Goal: Check status: Check status

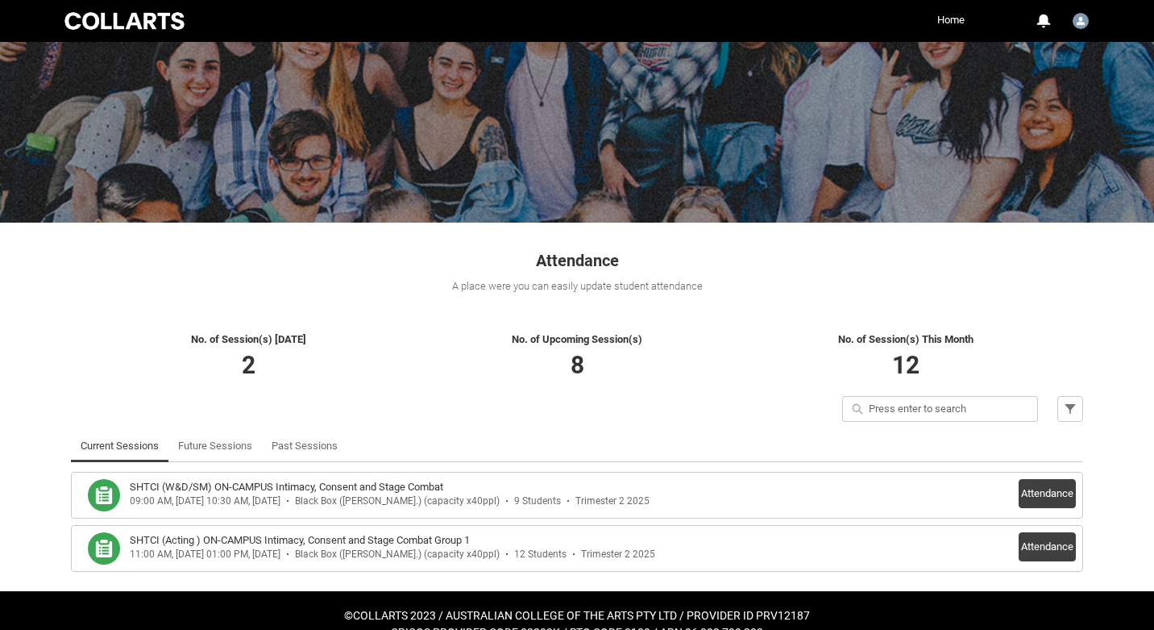
scroll to position [106, 0]
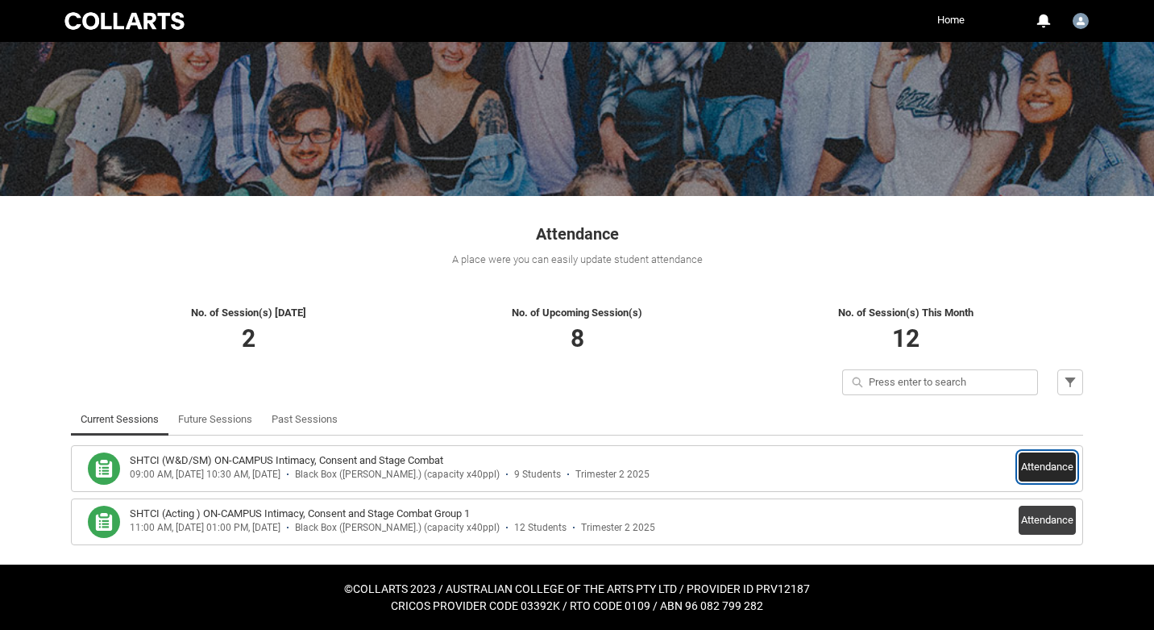
click at [1047, 468] on button "Attendance" at bounding box center [1047, 466] width 57 height 29
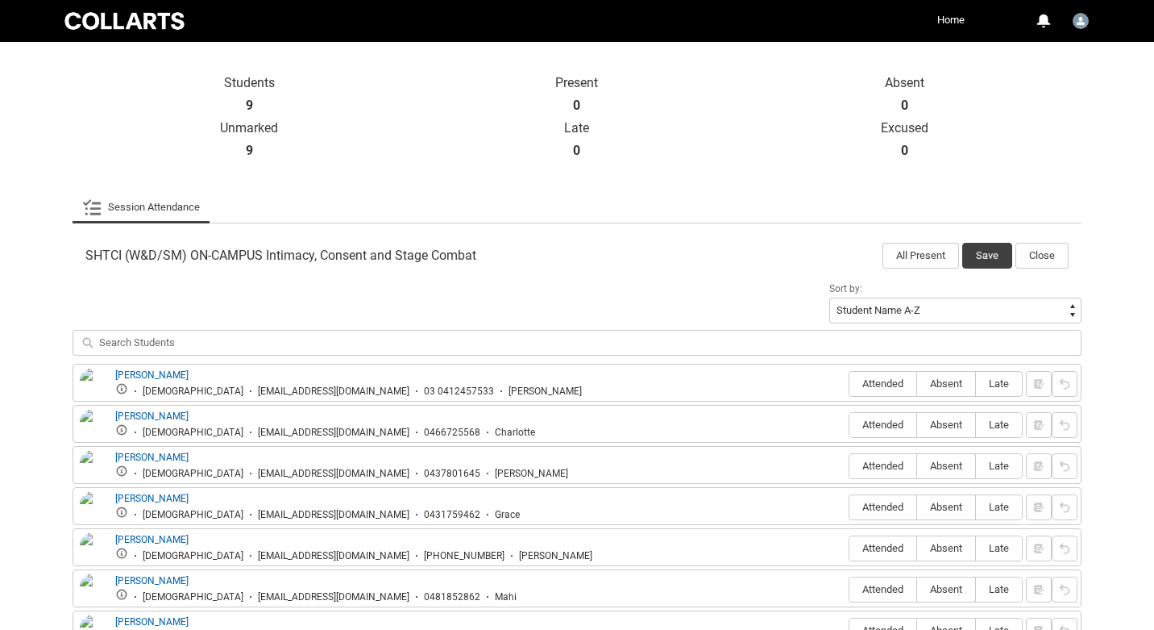
scroll to position [335, 0]
click at [148, 203] on link "Session Attendance" at bounding box center [141, 209] width 118 height 32
click at [94, 213] on icon at bounding box center [91, 208] width 19 height 19
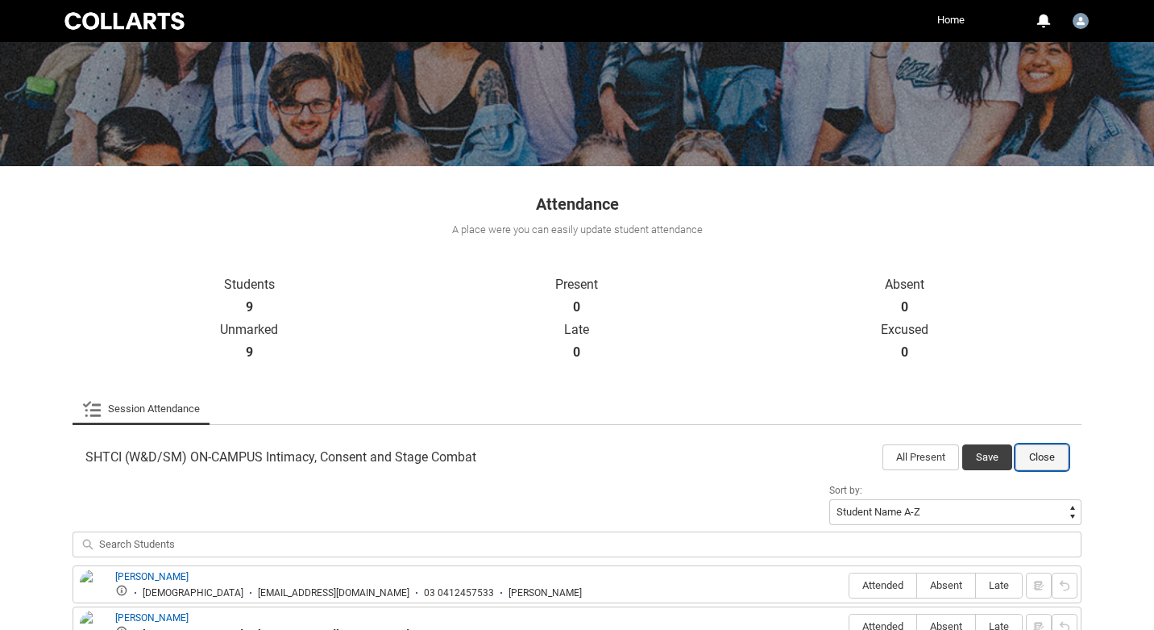
click at [1042, 455] on button "Close" at bounding box center [1042, 457] width 53 height 26
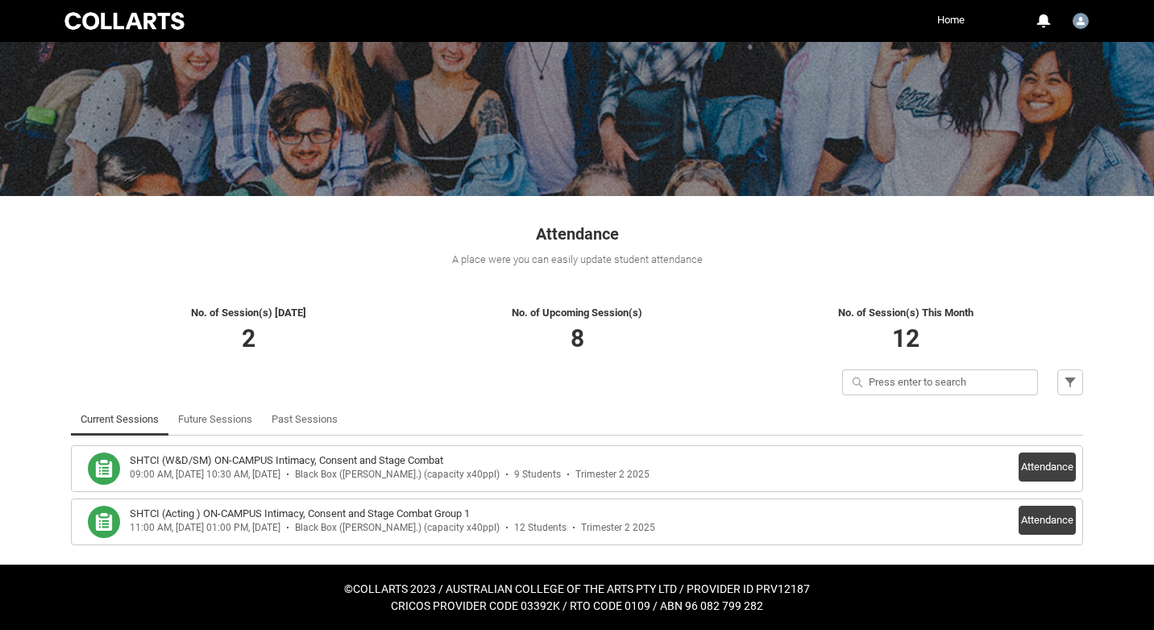
click at [464, 515] on h3 "SHTCI (Acting ) ON-CAMPUS Intimacy, Consent and Stage Combat Group 1" at bounding box center [300, 513] width 340 height 16
click at [1029, 512] on button "Attendance" at bounding box center [1047, 519] width 57 height 29
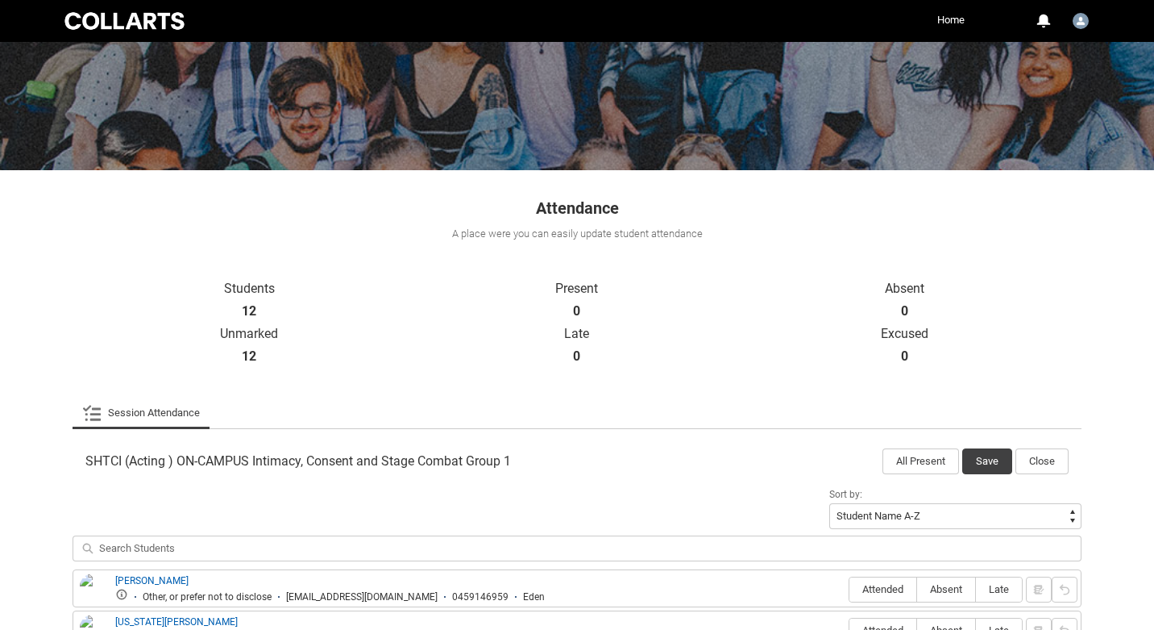
scroll to position [90, 0]
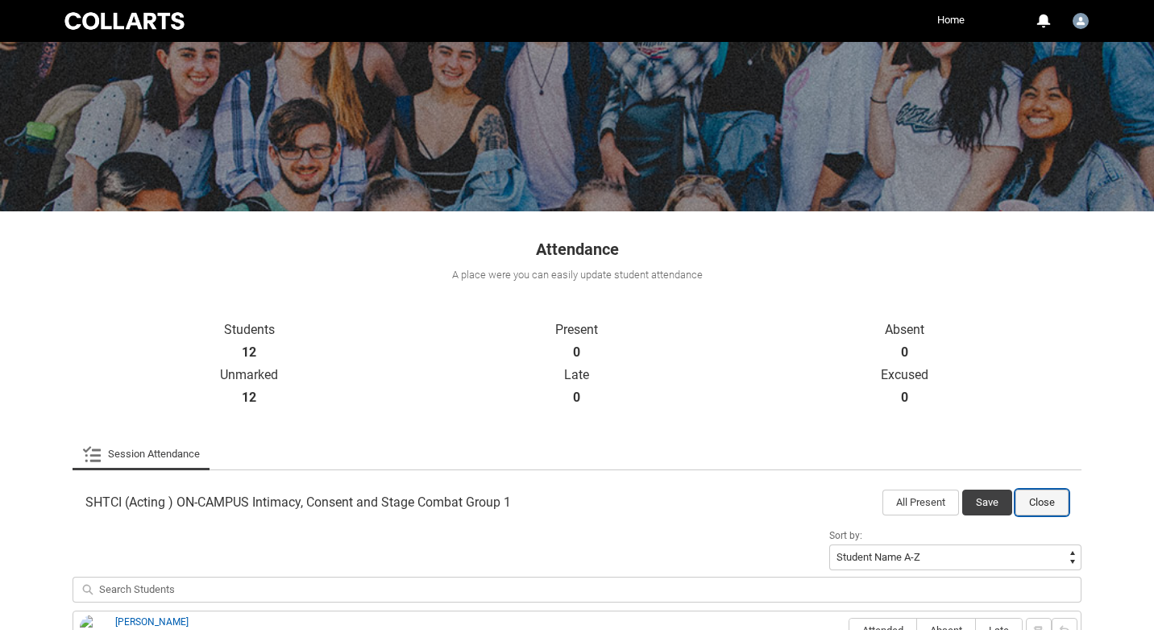
click at [1056, 500] on button "Close" at bounding box center [1042, 502] width 53 height 26
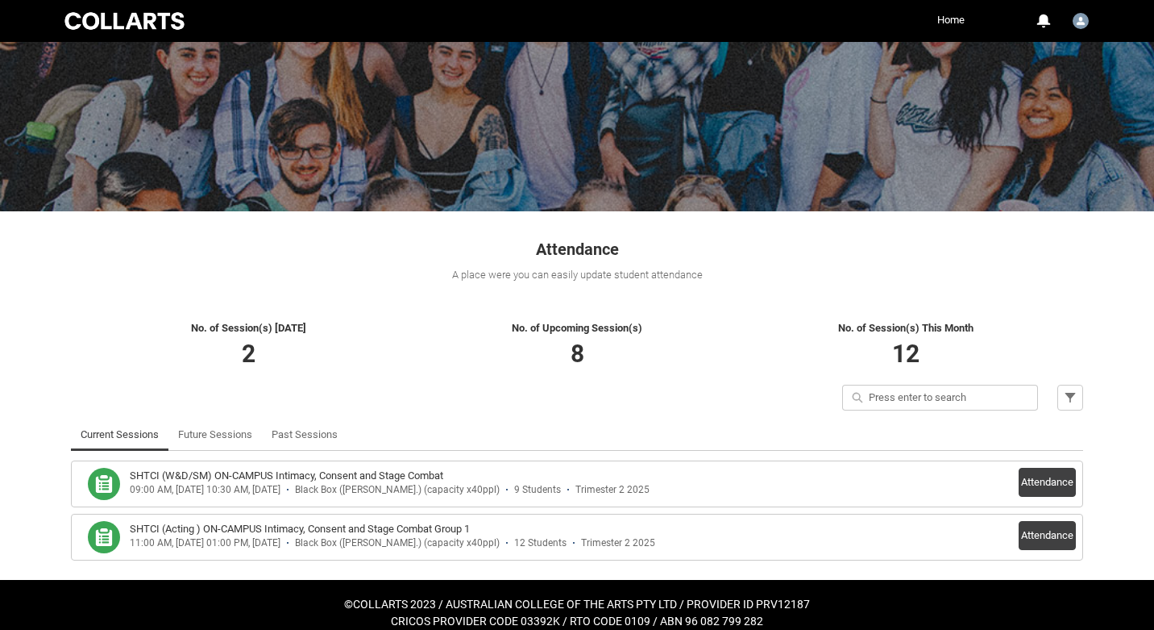
scroll to position [106, 0]
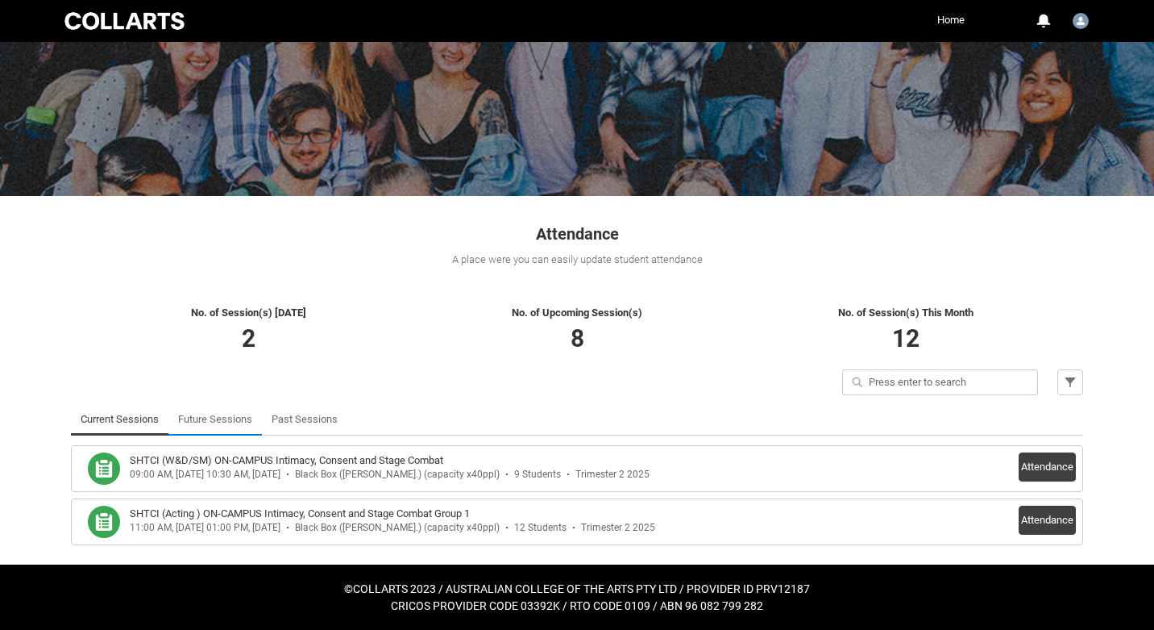
click at [203, 410] on link "Future Sessions" at bounding box center [215, 419] width 74 height 32
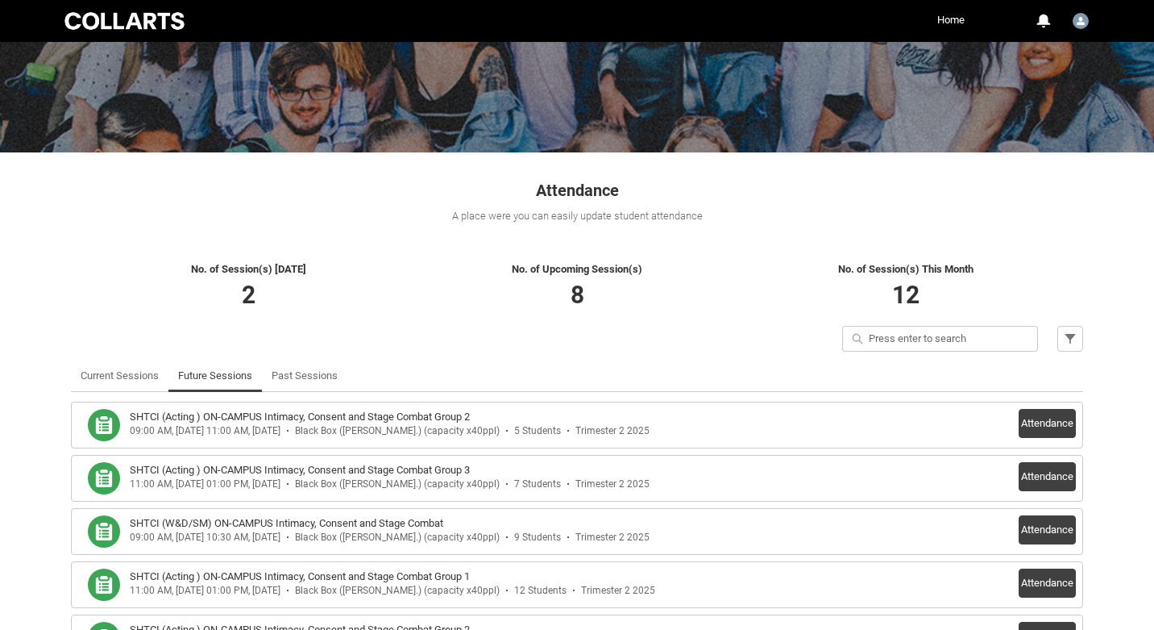
scroll to position [162, 0]
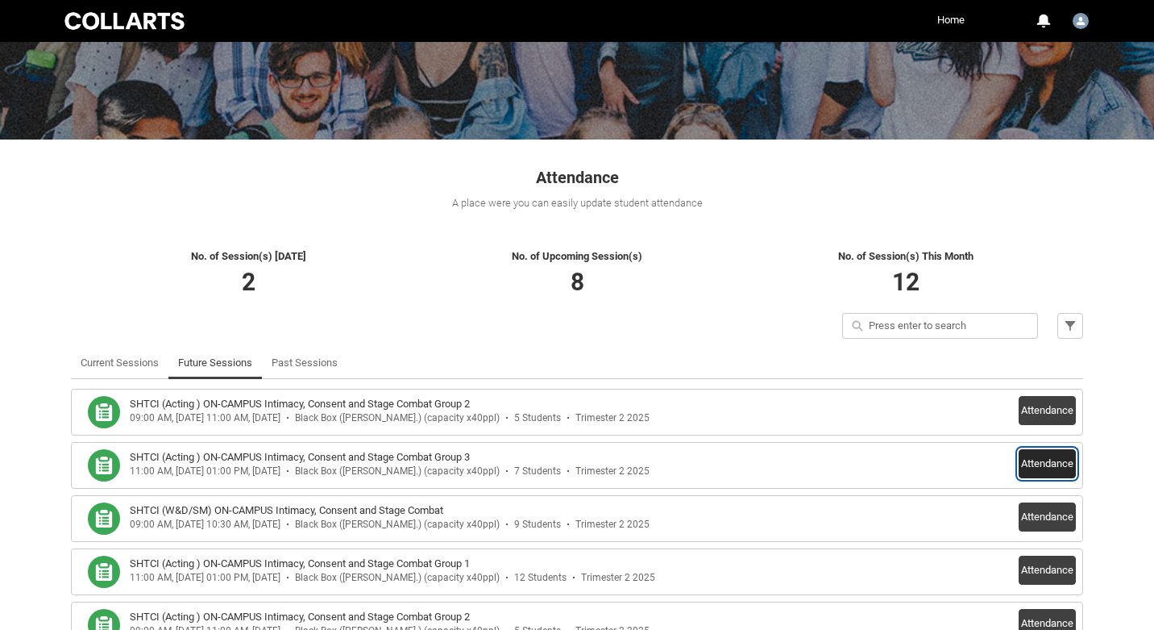
click at [1028, 468] on button "Attendance" at bounding box center [1047, 463] width 57 height 29
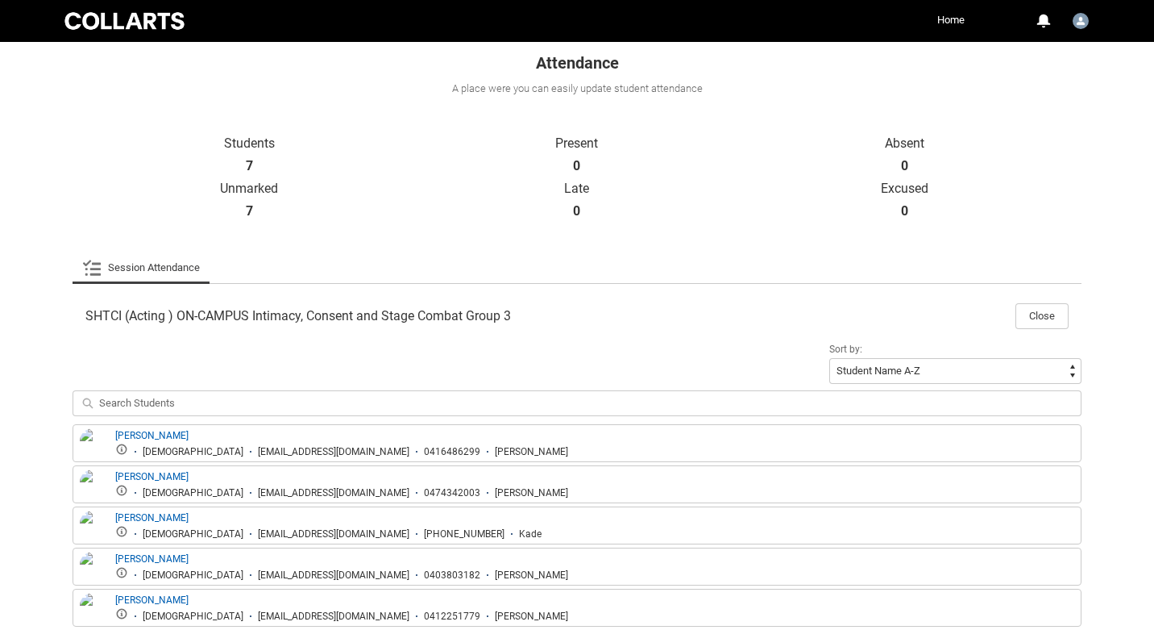
scroll to position [395, 0]
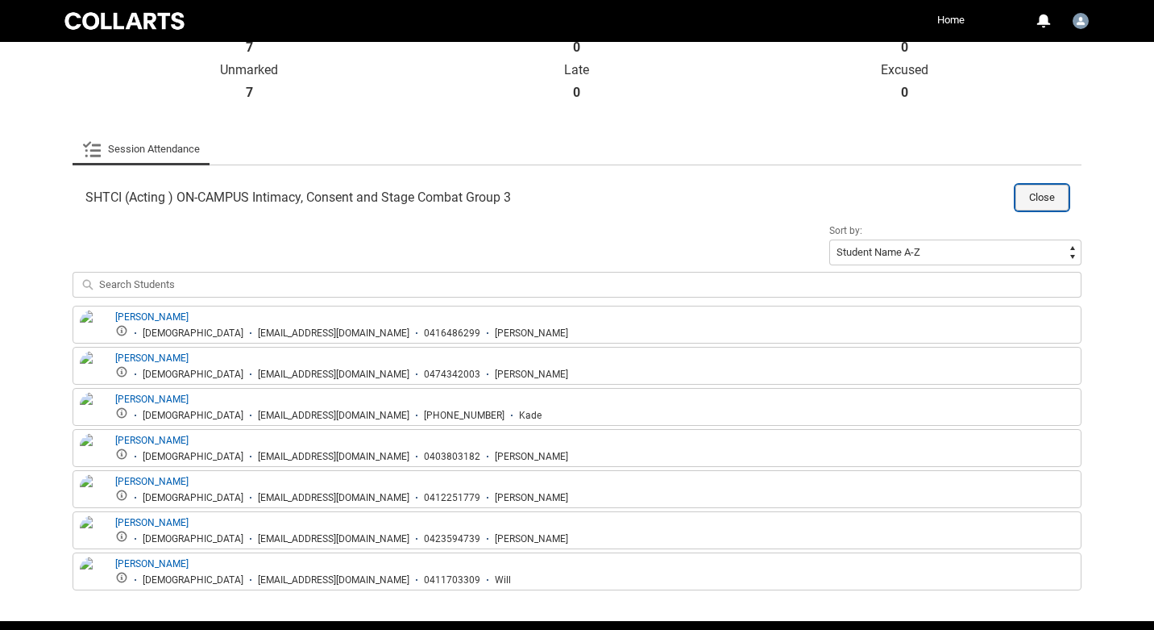
click at [1026, 193] on button "Close" at bounding box center [1042, 198] width 53 height 26
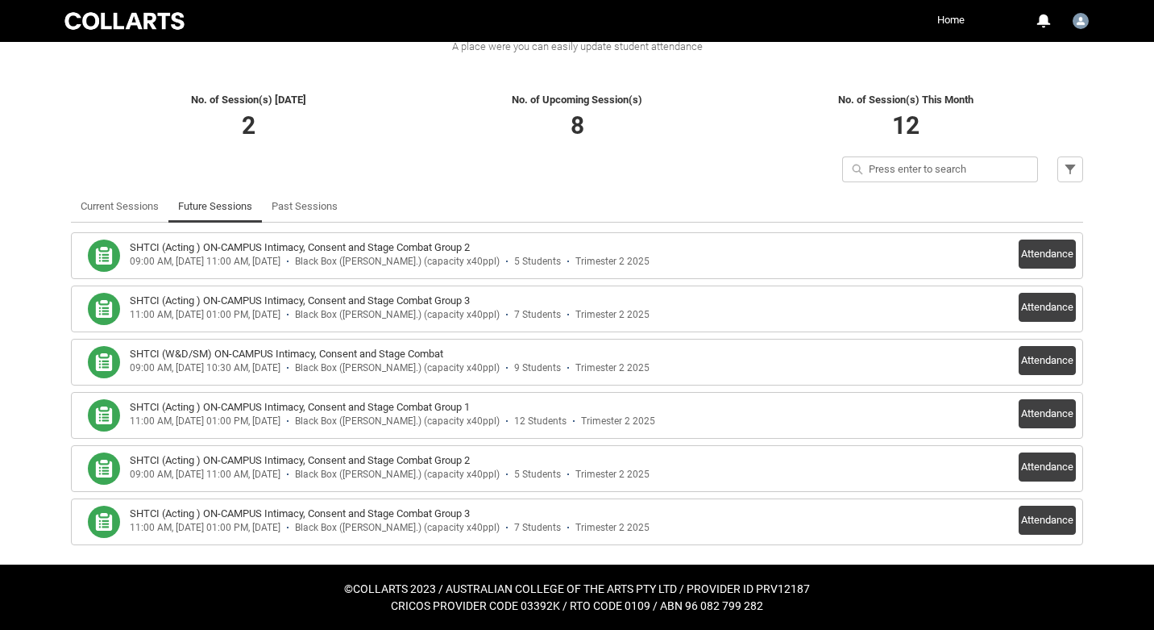
click at [429, 247] on h3 "SHTCI (Acting ) ON-CAMPUS Intimacy, Consent and Stage Combat Group 2" at bounding box center [300, 247] width 340 height 16
click at [1058, 252] on button "Attendance" at bounding box center [1047, 253] width 57 height 29
